Goal: Communication & Community: Answer question/provide support

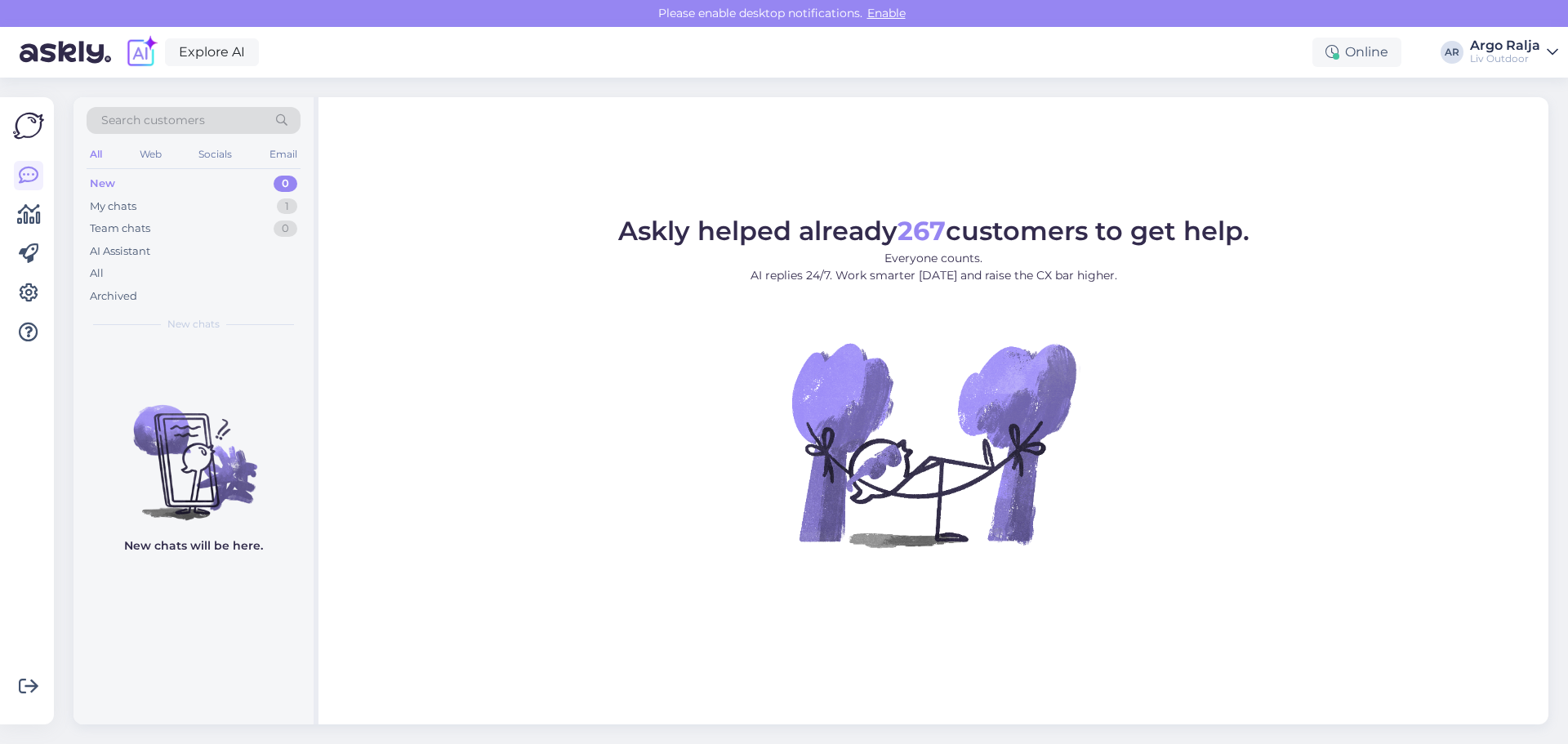
click at [146, 184] on div "New 0" at bounding box center [194, 183] width 214 height 23
click at [143, 201] on div "My chats 1" at bounding box center [194, 206] width 214 height 23
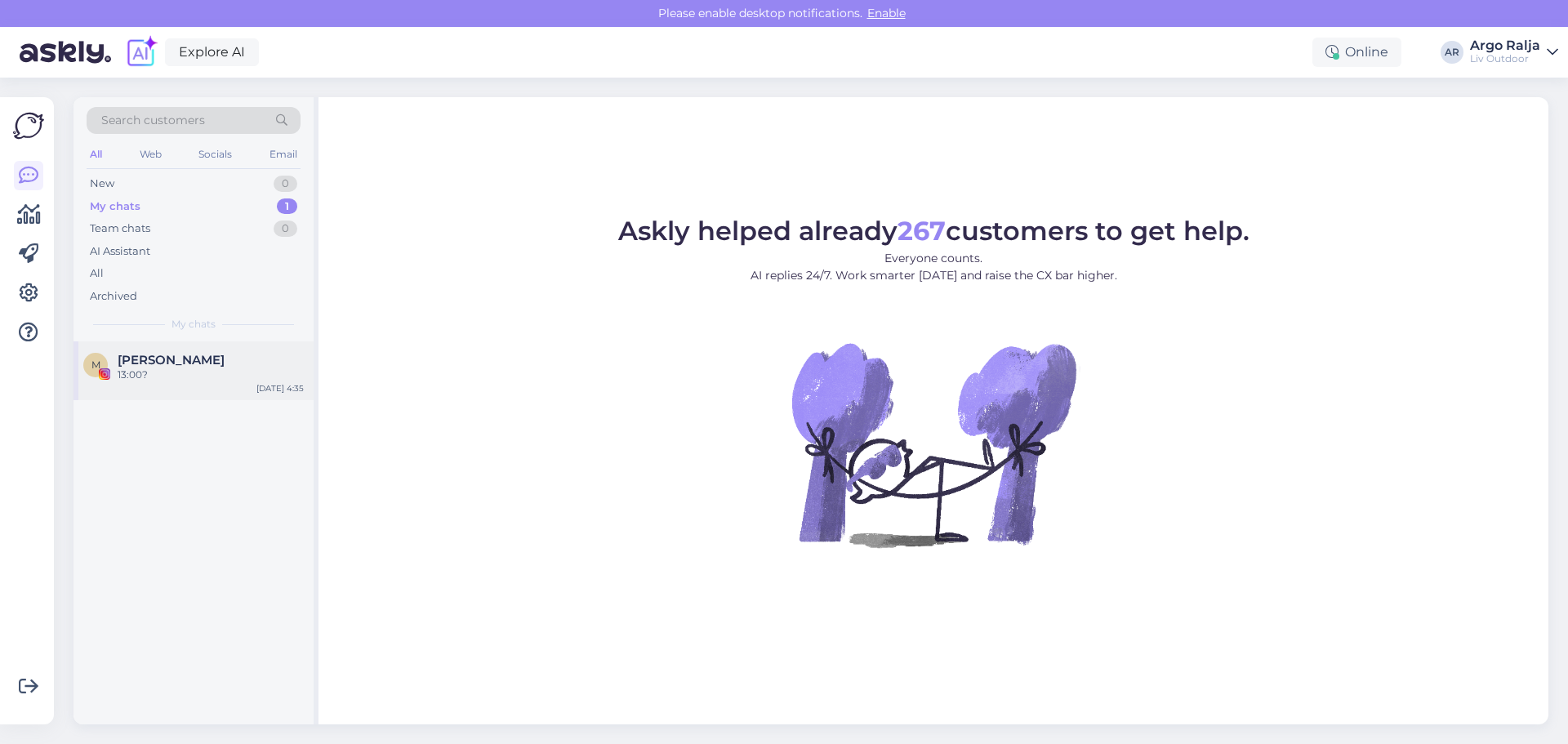
click at [185, 369] on div "13:00?" at bounding box center [210, 375] width 186 height 14
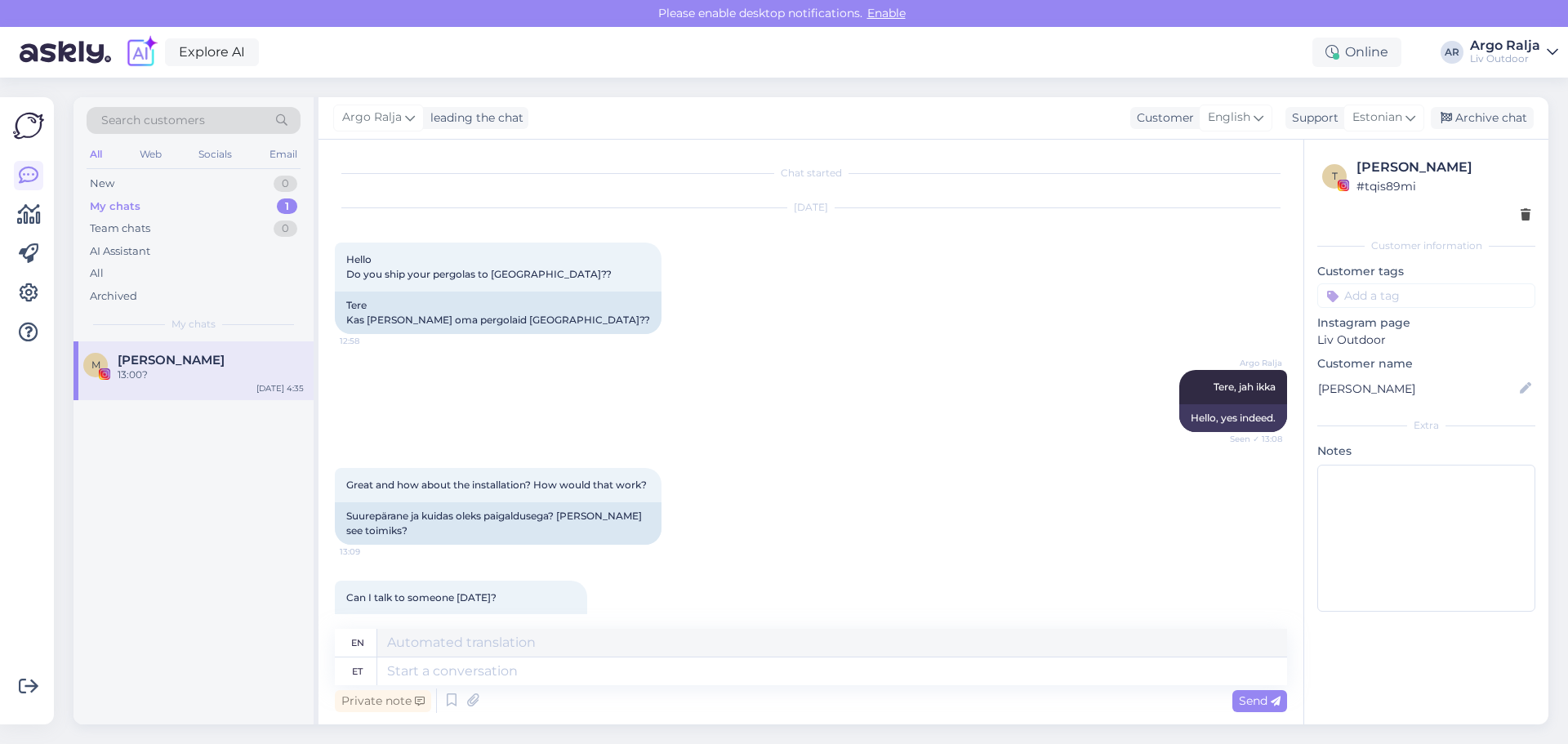
scroll to position [845, 0]
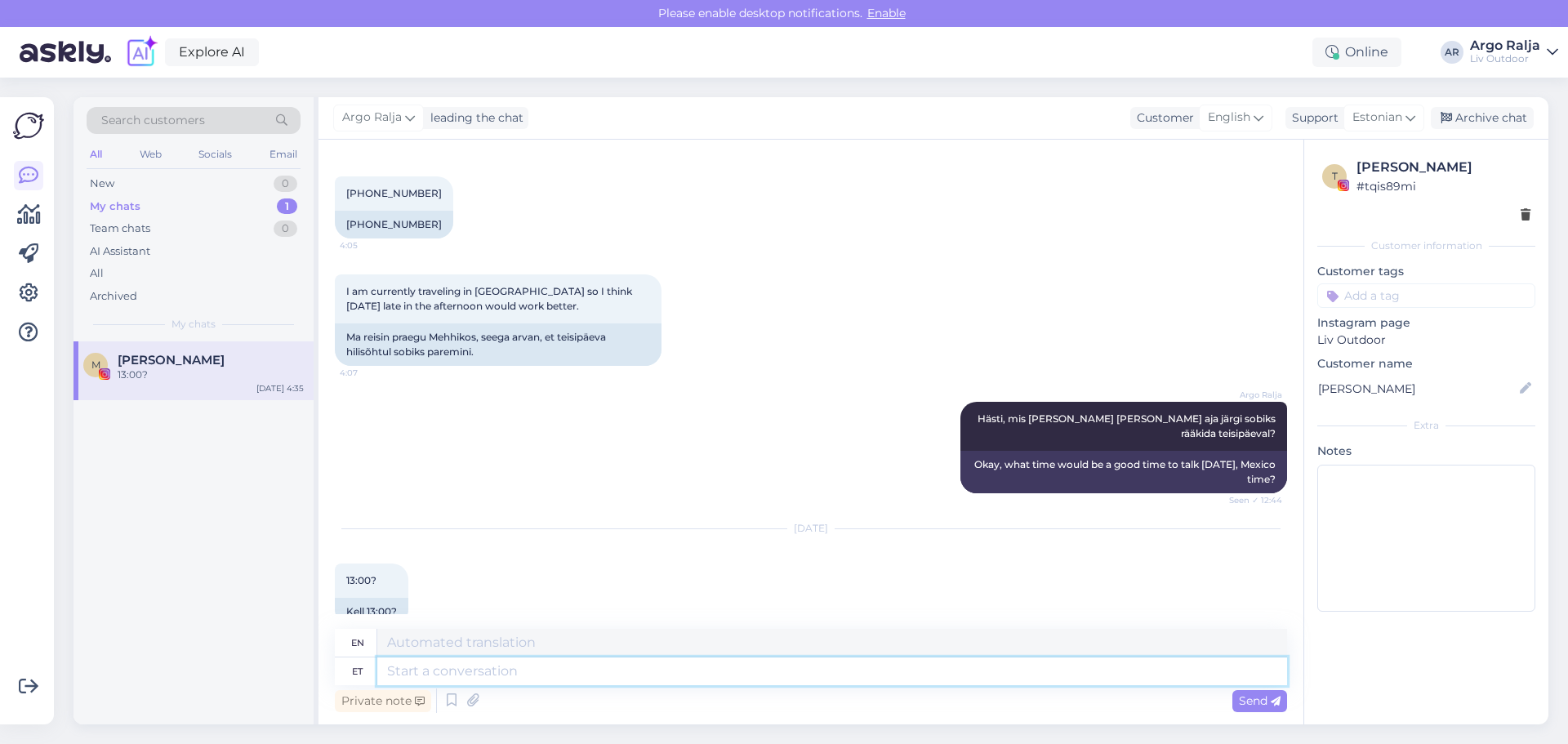
click at [780, 676] on textarea at bounding box center [831, 671] width 909 height 28
type textarea "Me"
type textarea "We"
type textarea "Me hakkame"
type textarea "We are starting"
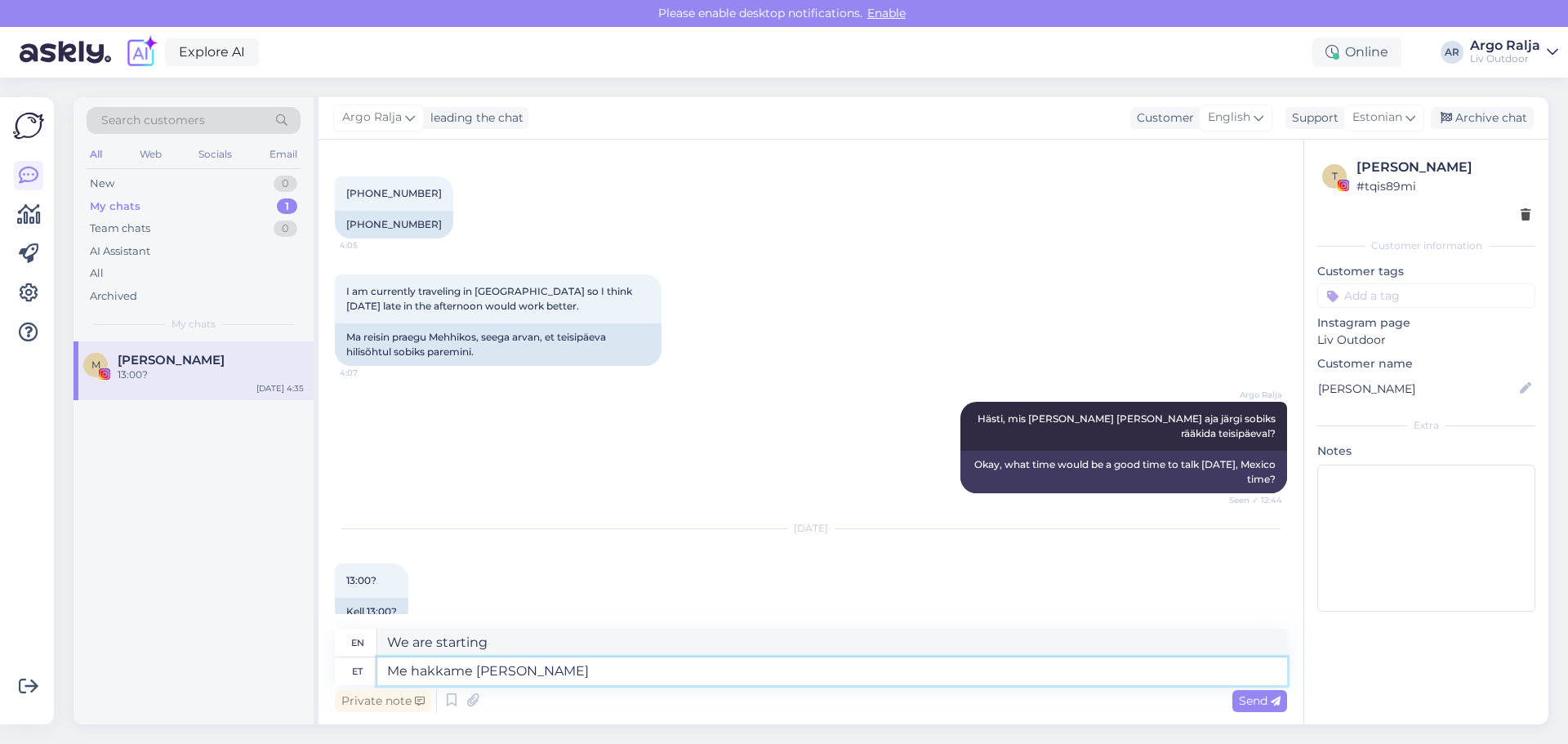
type textarea "Me hakkame [PERSON_NAME]"
type textarea "We are starting to sell goods."
type textarea "Me hakkame [PERSON_NAME] välja s"
type textarea "We are starting to sell out."
type textarea "Me hakkame [PERSON_NAME] välja saatma k"
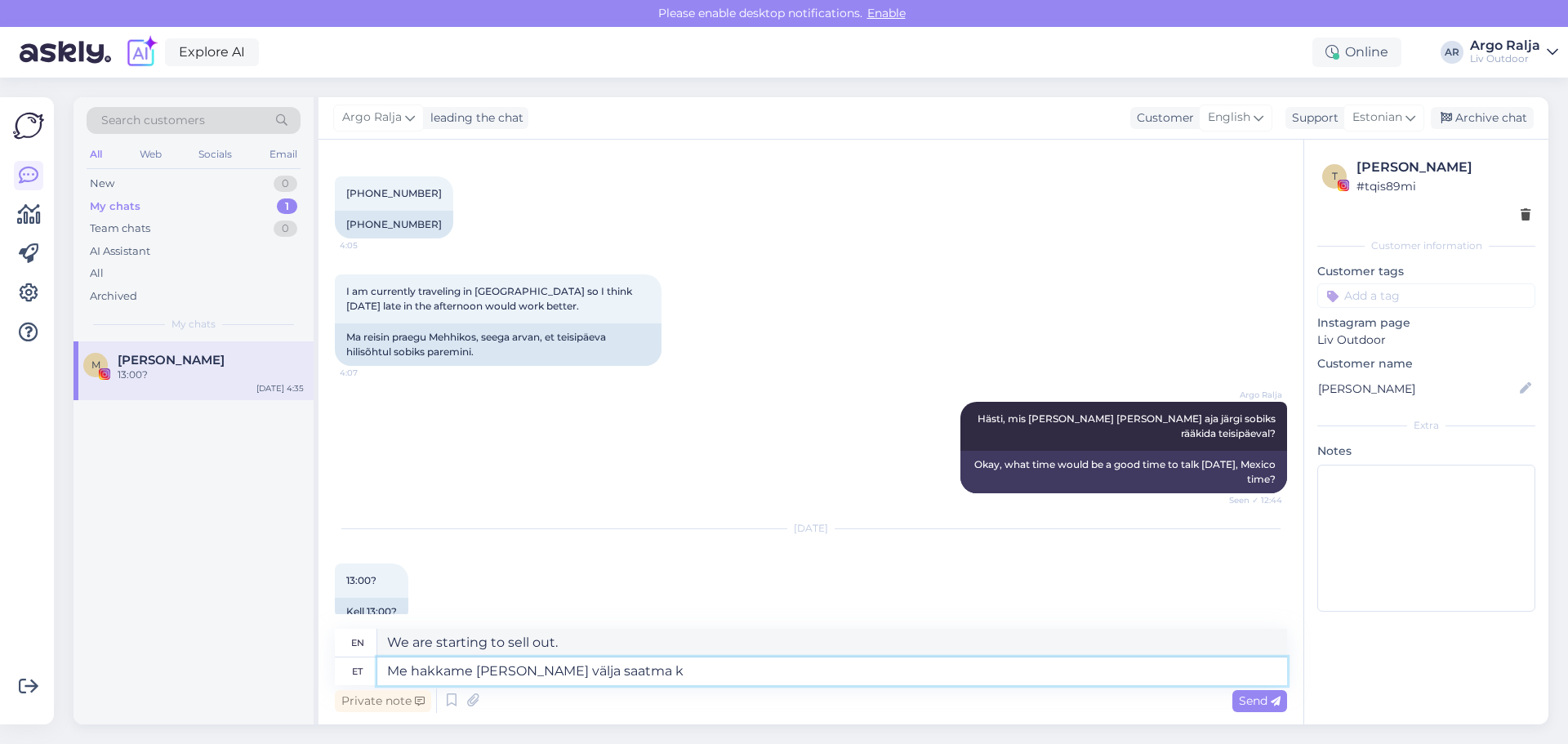
type textarea "We will start shipping the goods."
type textarea "Me hakkame [PERSON_NAME] välja saatma kolmap"
type textarea "We will start shipping the goods [DATE]."
type textarea "Me hakkame [PERSON_NAME] välja saatma kolmapä"
type textarea "We will start shipping out the goods [DATE]."
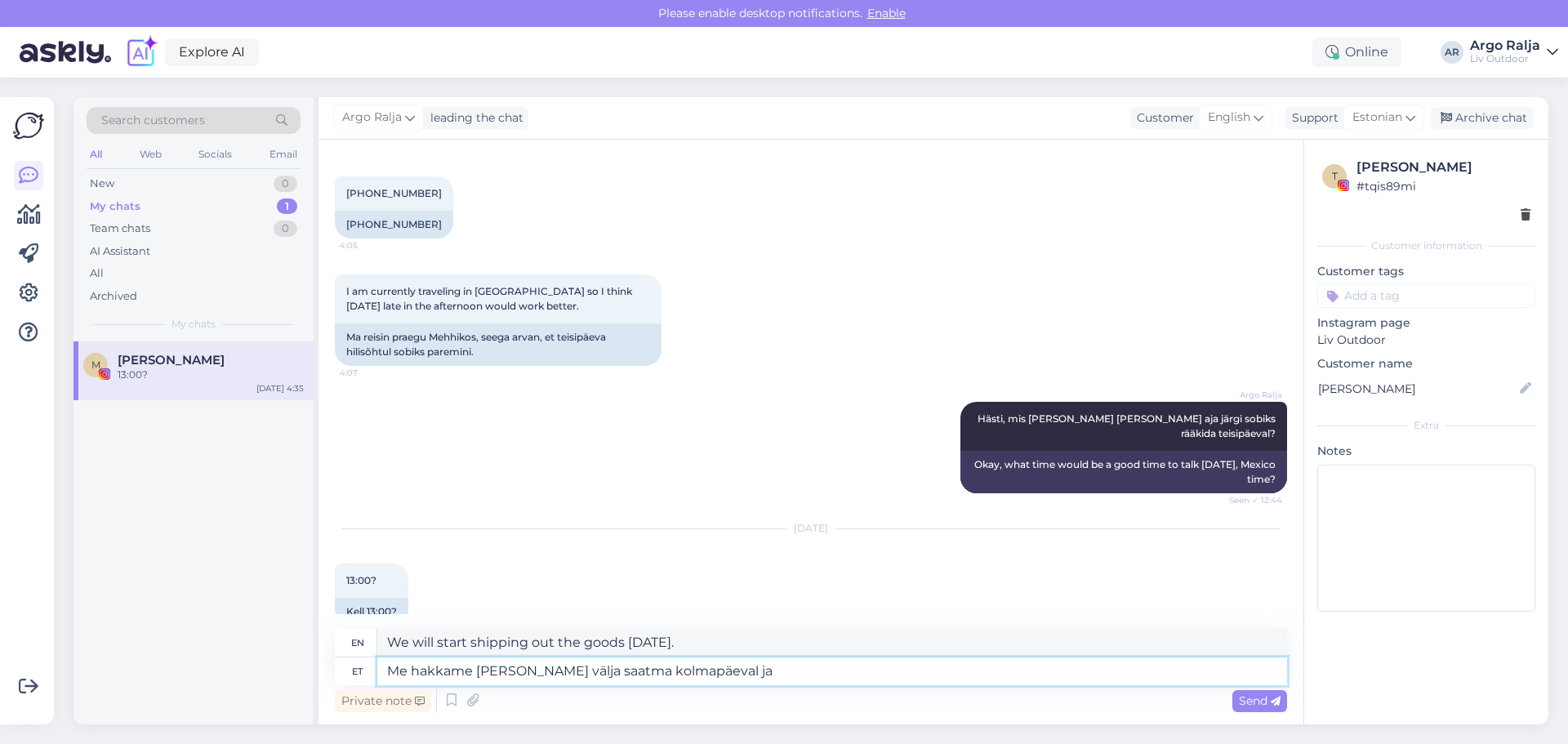
type textarea "Me hakkame [PERSON_NAME] välja saatma kolmapäeval ja"
type textarea "We will start shipping out the goods [DATE] and"
type textarea "Me hakkame [PERSON_NAME] välja saatma kolmapäeval ja neljapäeval,"
type textarea "We will start shipping out goods [DATE] and [DATE],"
type textarea "Me hakkame [PERSON_NAME] välja saatma kolmapäeval ja neljapäeval,"
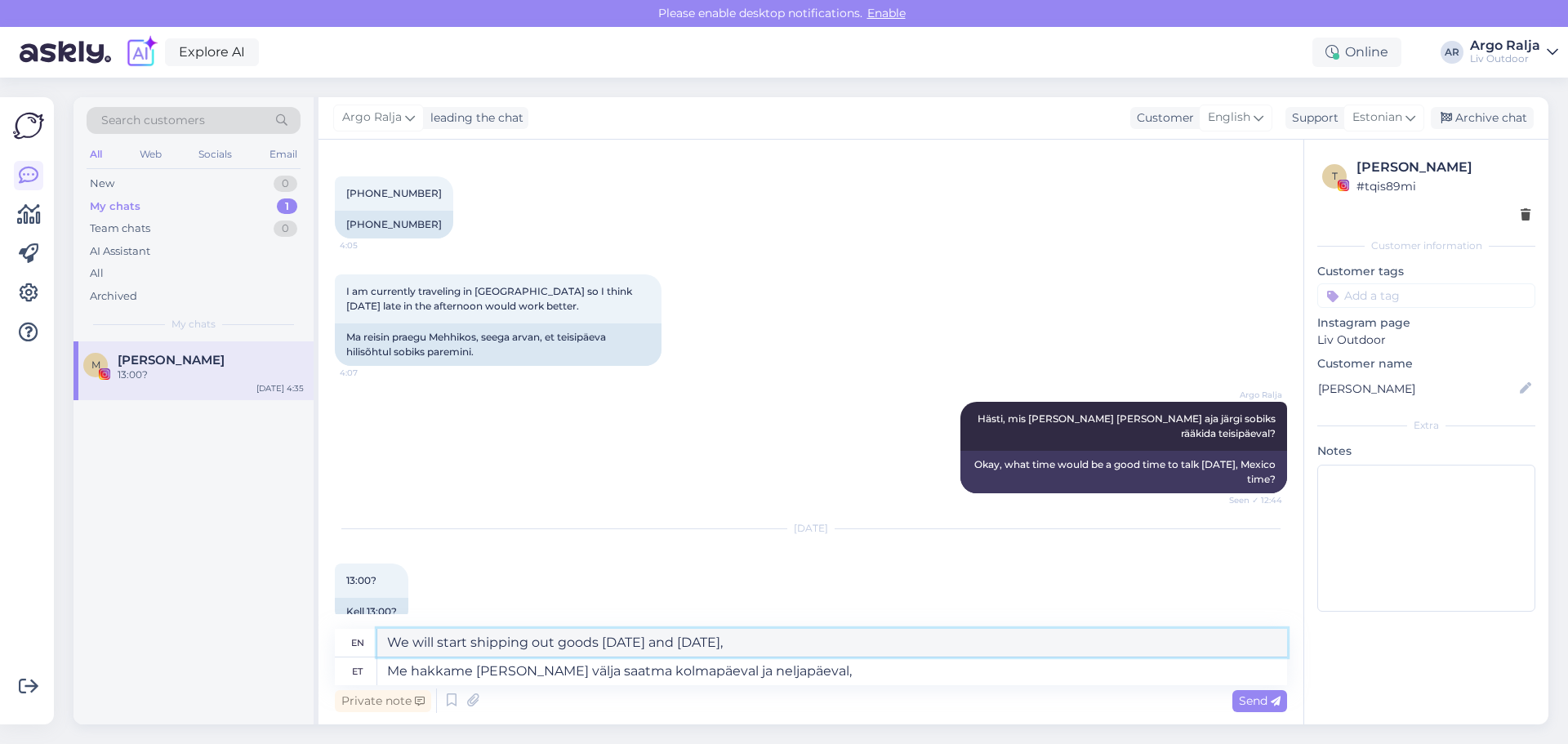
drag, startPoint x: 793, startPoint y: 645, endPoint x: 374, endPoint y: 646, distance: 419.0
click at [357, 646] on div "en We will start shipping out goods [DATE] and [DATE]," at bounding box center [810, 644] width 952 height 29
